Goal: Task Accomplishment & Management: Manage account settings

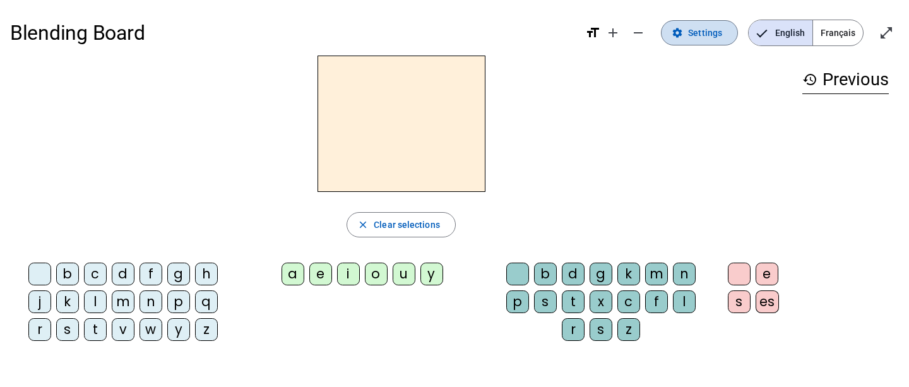
click at [715, 32] on span "Settings" at bounding box center [705, 32] width 34 height 15
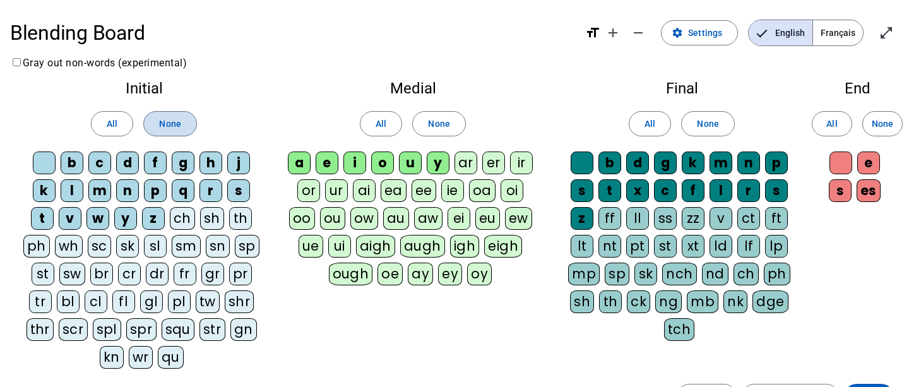
click at [171, 120] on span "None" at bounding box center [169, 123] width 21 height 15
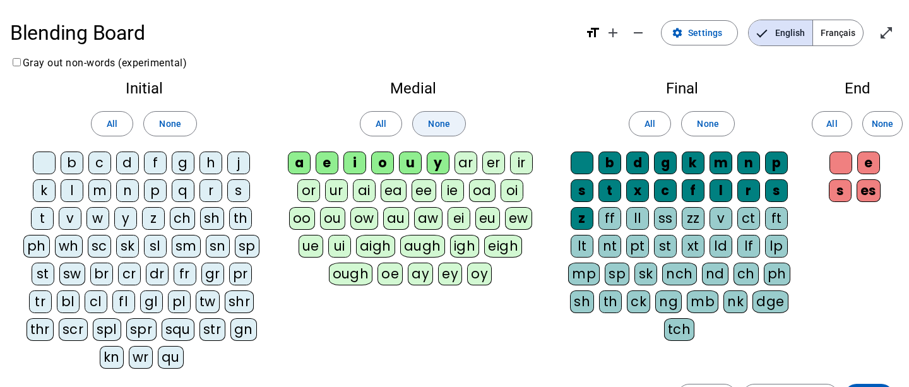
click at [436, 127] on span "None" at bounding box center [438, 123] width 21 height 15
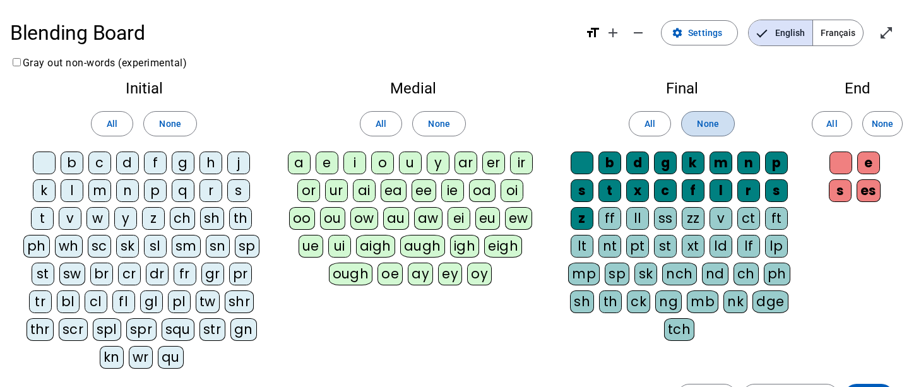
click at [709, 125] on span "None" at bounding box center [707, 123] width 21 height 15
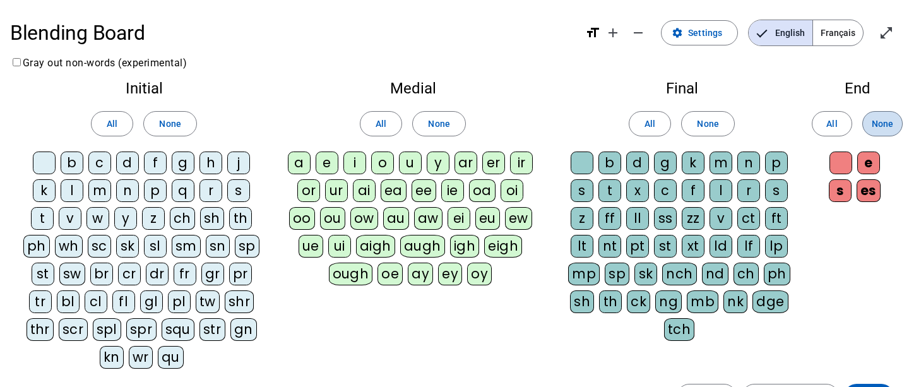
click at [884, 124] on span "None" at bounding box center [882, 123] width 21 height 15
click at [845, 28] on span "Français" at bounding box center [838, 32] width 50 height 25
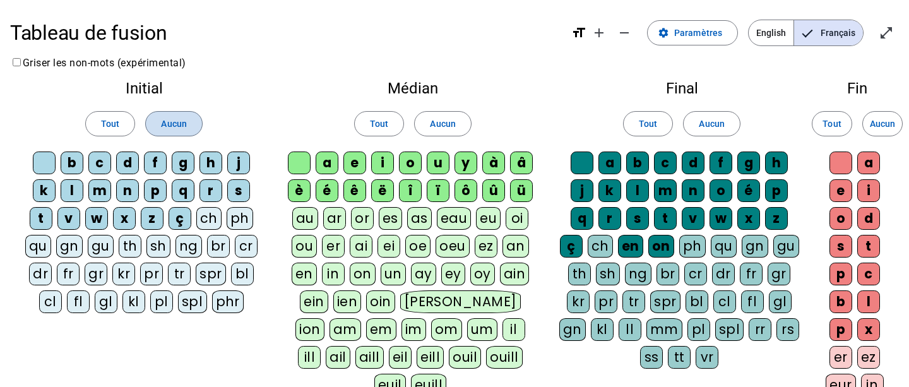
click at [188, 126] on span at bounding box center [174, 124] width 56 height 30
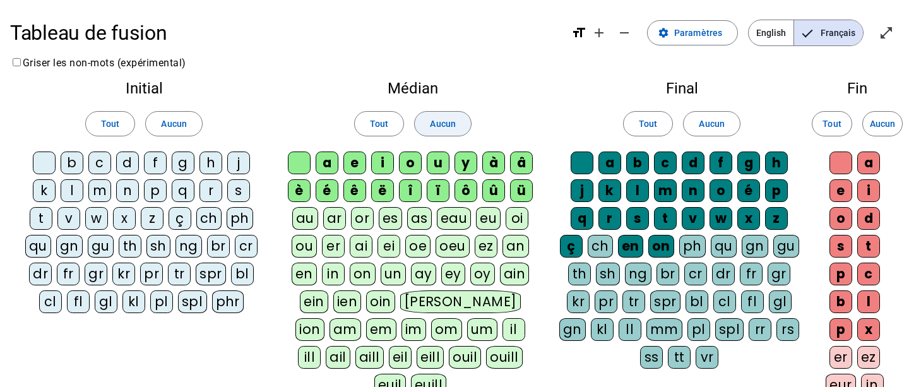
click at [431, 127] on span "Aucun" at bounding box center [442, 123] width 25 height 15
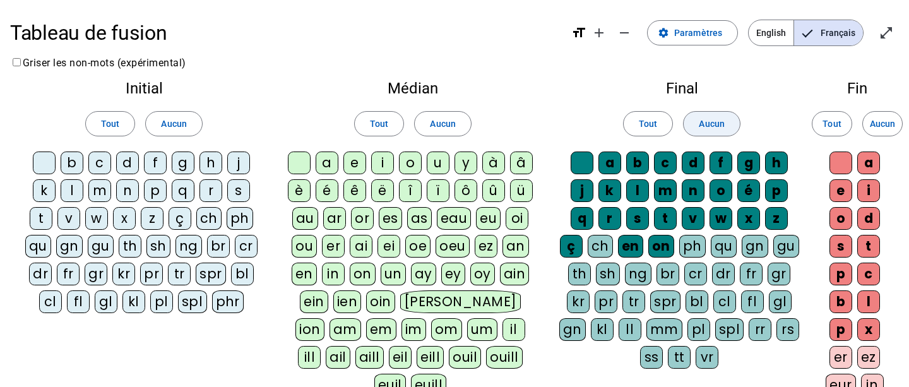
click at [706, 127] on span "Aucun" at bounding box center [711, 123] width 25 height 15
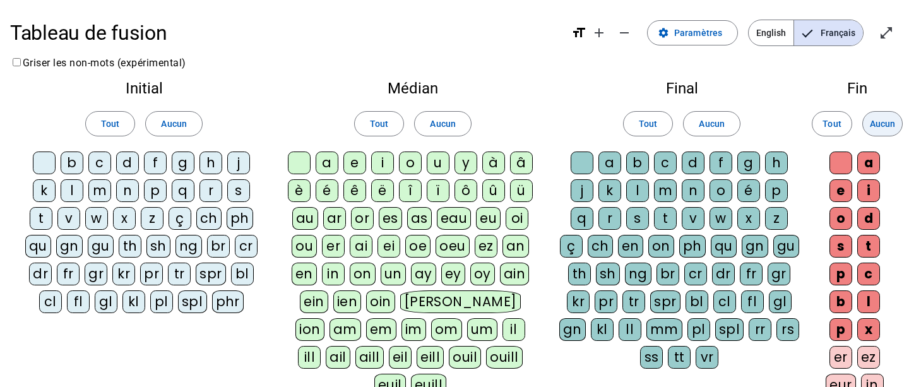
click at [880, 124] on span "Aucun" at bounding box center [882, 123] width 25 height 15
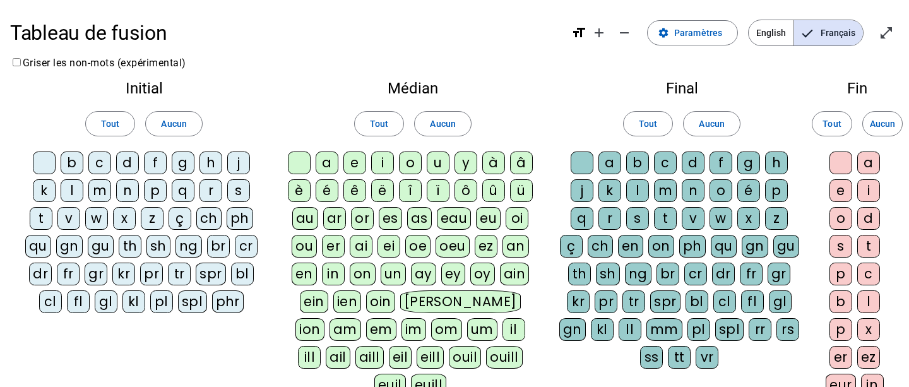
click at [156, 193] on div "p" at bounding box center [155, 190] width 23 height 23
click at [336, 220] on div "ar" at bounding box center [334, 218] width 23 height 23
click at [664, 222] on div "t" at bounding box center [665, 218] width 23 height 23
click at [868, 358] on div "ez" at bounding box center [869, 357] width 23 height 23
click at [634, 189] on div "l" at bounding box center [637, 190] width 23 height 23
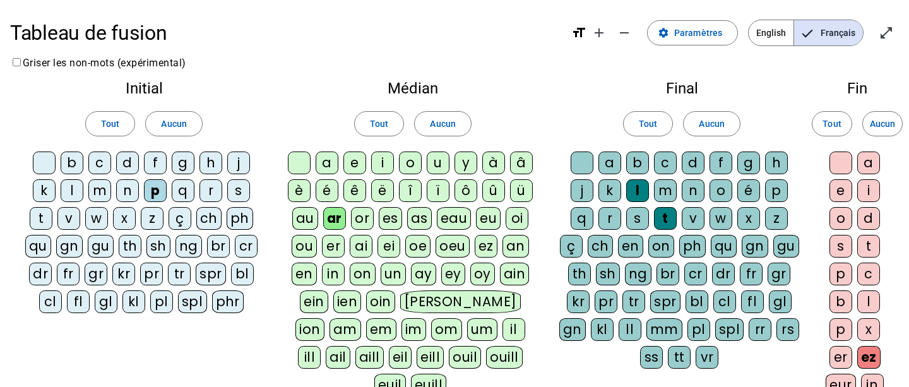
click at [237, 191] on div "s" at bounding box center [238, 190] width 23 height 23
click at [367, 221] on div "or" at bounding box center [362, 218] width 23 height 23
click at [841, 189] on div "e" at bounding box center [841, 190] width 23 height 23
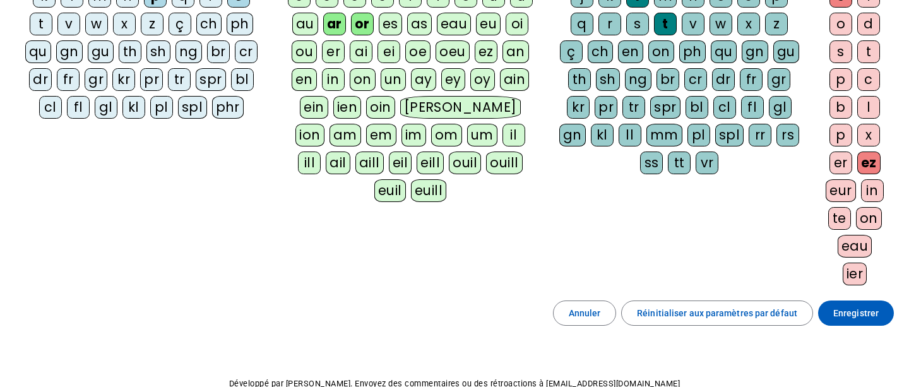
scroll to position [207, 0]
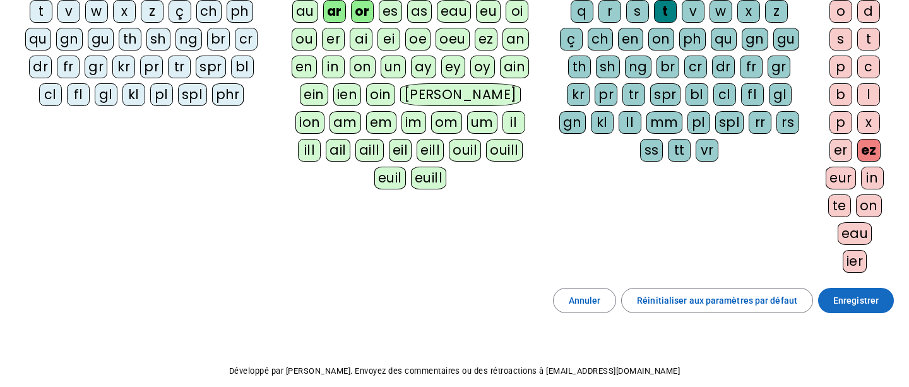
click at [871, 310] on span at bounding box center [856, 300] width 76 height 30
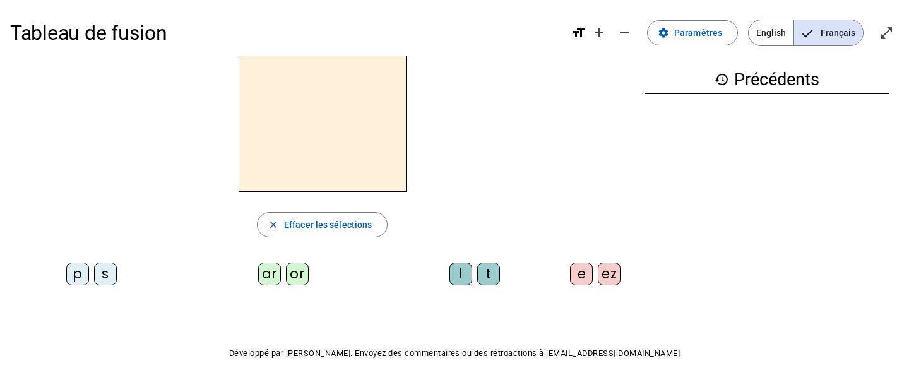
click at [77, 271] on div "p" at bounding box center [77, 274] width 23 height 23
click at [267, 273] on div "ar" at bounding box center [269, 274] width 23 height 23
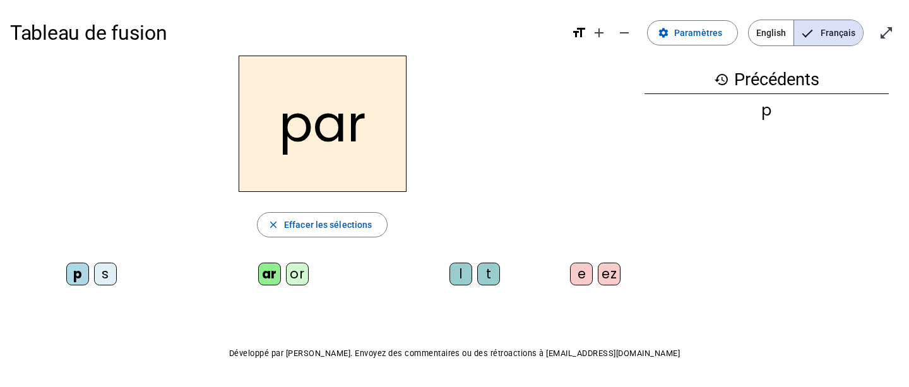
click at [462, 273] on div "l" at bounding box center [461, 274] width 23 height 23
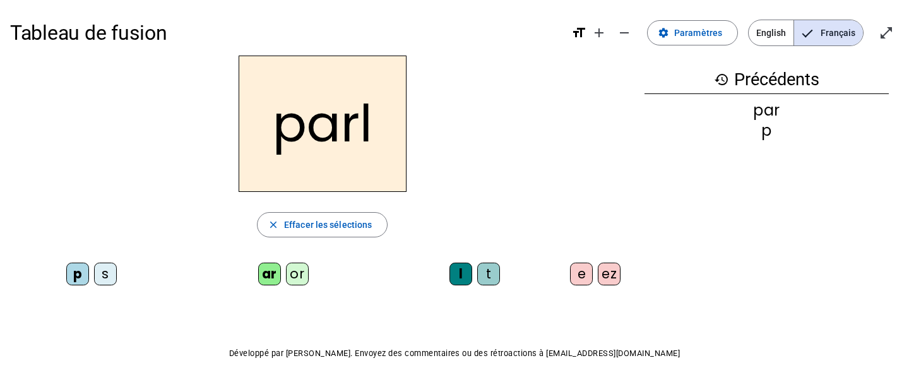
click at [610, 280] on div "ez" at bounding box center [609, 274] width 23 height 23
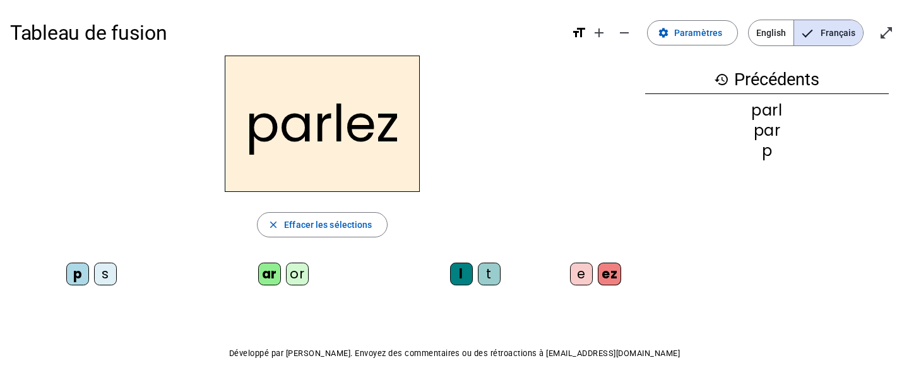
click at [484, 279] on div "t" at bounding box center [489, 274] width 23 height 23
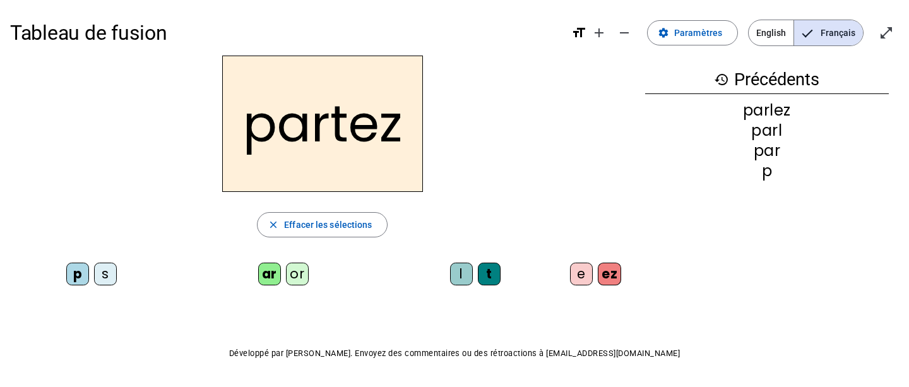
click at [293, 277] on div "or" at bounding box center [297, 274] width 23 height 23
click at [112, 274] on div "s" at bounding box center [105, 274] width 23 height 23
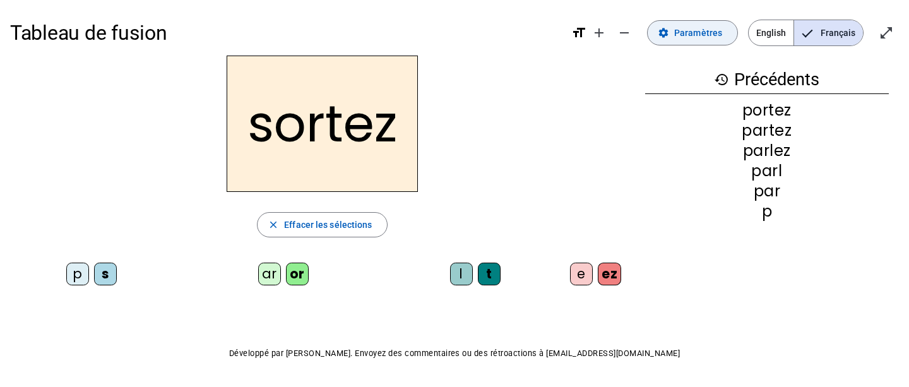
click at [687, 42] on span at bounding box center [693, 33] width 90 height 30
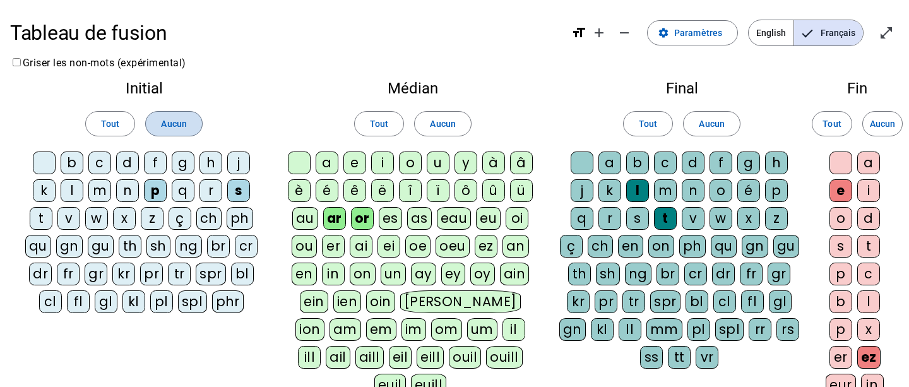
click at [180, 132] on span at bounding box center [174, 124] width 56 height 30
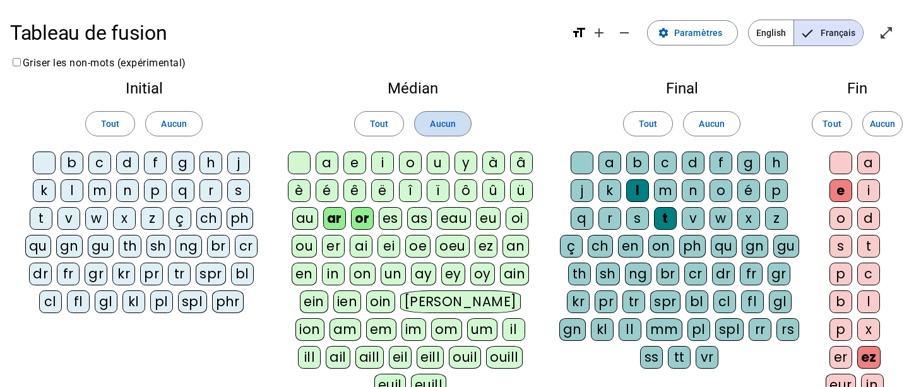
click at [459, 125] on span at bounding box center [443, 124] width 56 height 30
click at [706, 124] on span "Aucun" at bounding box center [711, 123] width 25 height 15
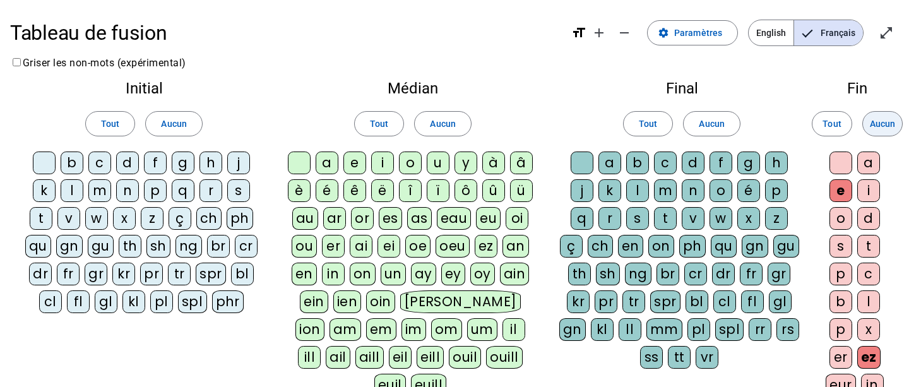
click at [876, 121] on span "Aucun" at bounding box center [882, 123] width 25 height 15
click at [46, 167] on div at bounding box center [44, 163] width 23 height 23
click at [291, 164] on div at bounding box center [299, 163] width 23 height 23
click at [577, 159] on div at bounding box center [582, 163] width 23 height 23
click at [834, 164] on div at bounding box center [841, 163] width 23 height 23
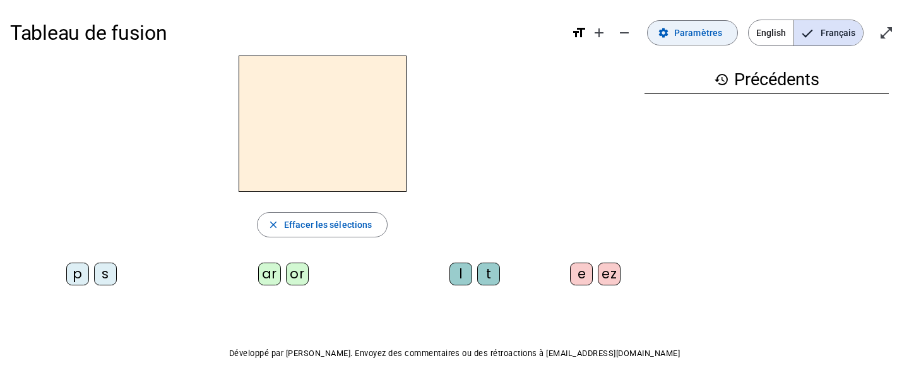
click at [709, 33] on span "Paramètres" at bounding box center [698, 32] width 48 height 15
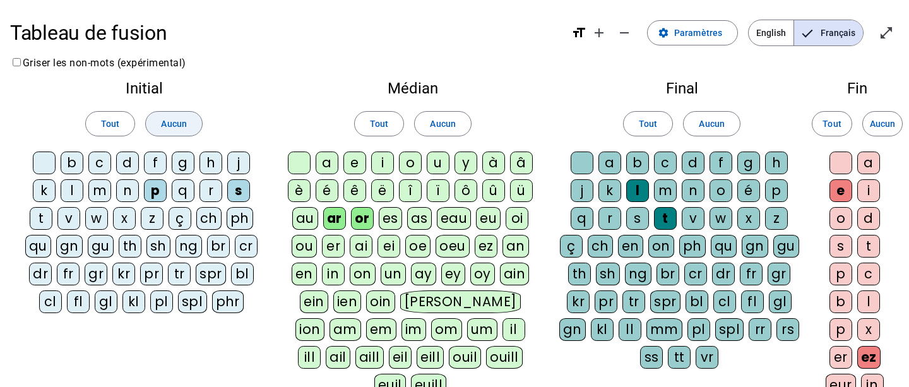
click at [180, 126] on span "Aucun" at bounding box center [173, 123] width 25 height 15
click at [430, 127] on span "Aucun" at bounding box center [442, 123] width 25 height 15
click at [716, 125] on span "Aucun" at bounding box center [711, 123] width 25 height 15
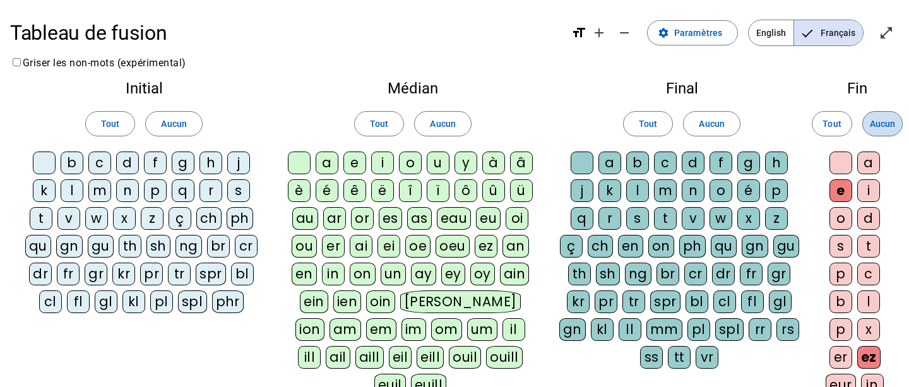
click at [891, 126] on span "Aucun" at bounding box center [882, 123] width 25 height 15
